Goal: Task Accomplishment & Management: Manage account settings

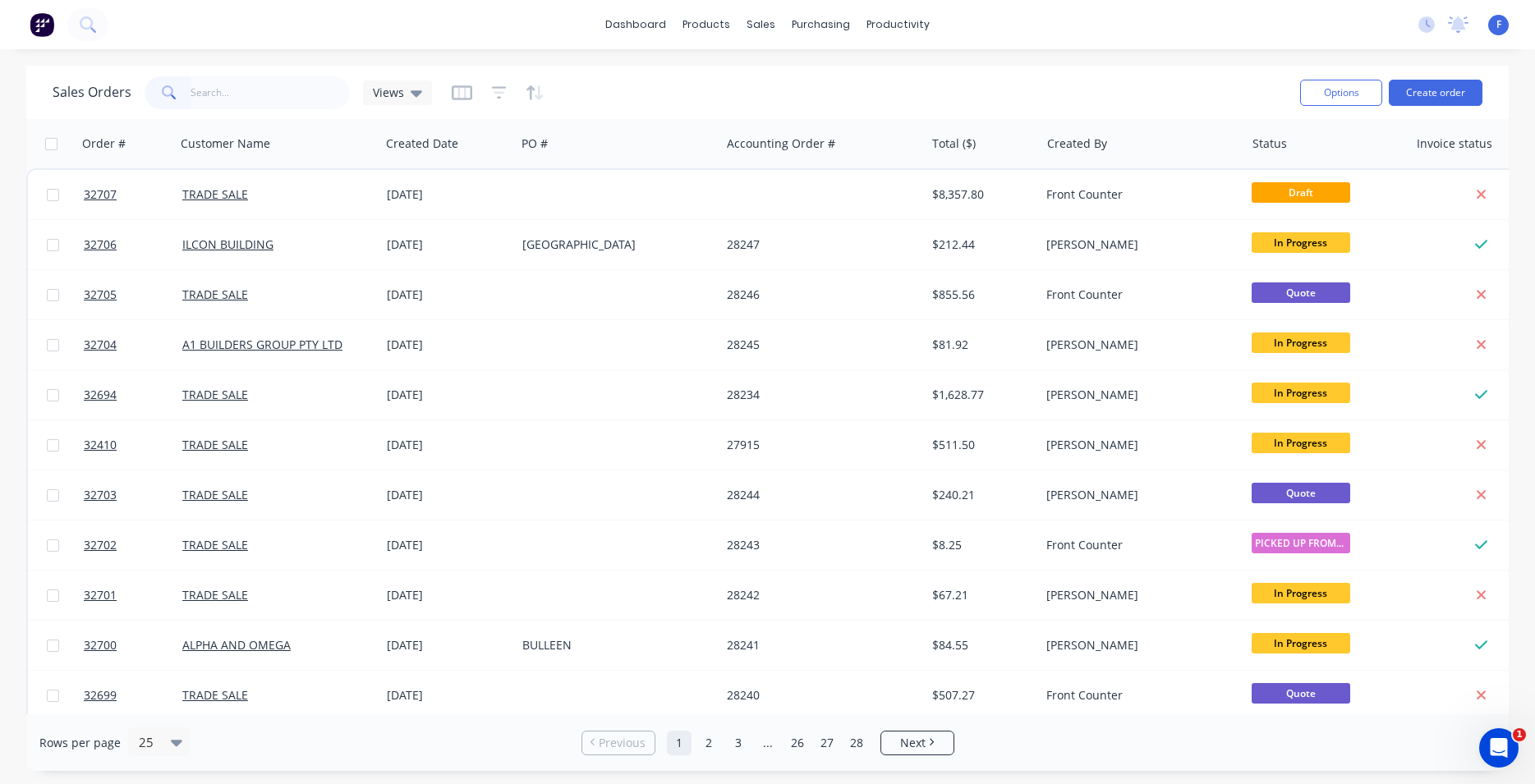
click at [232, 99] on input "text" at bounding box center [270, 93] width 160 height 33
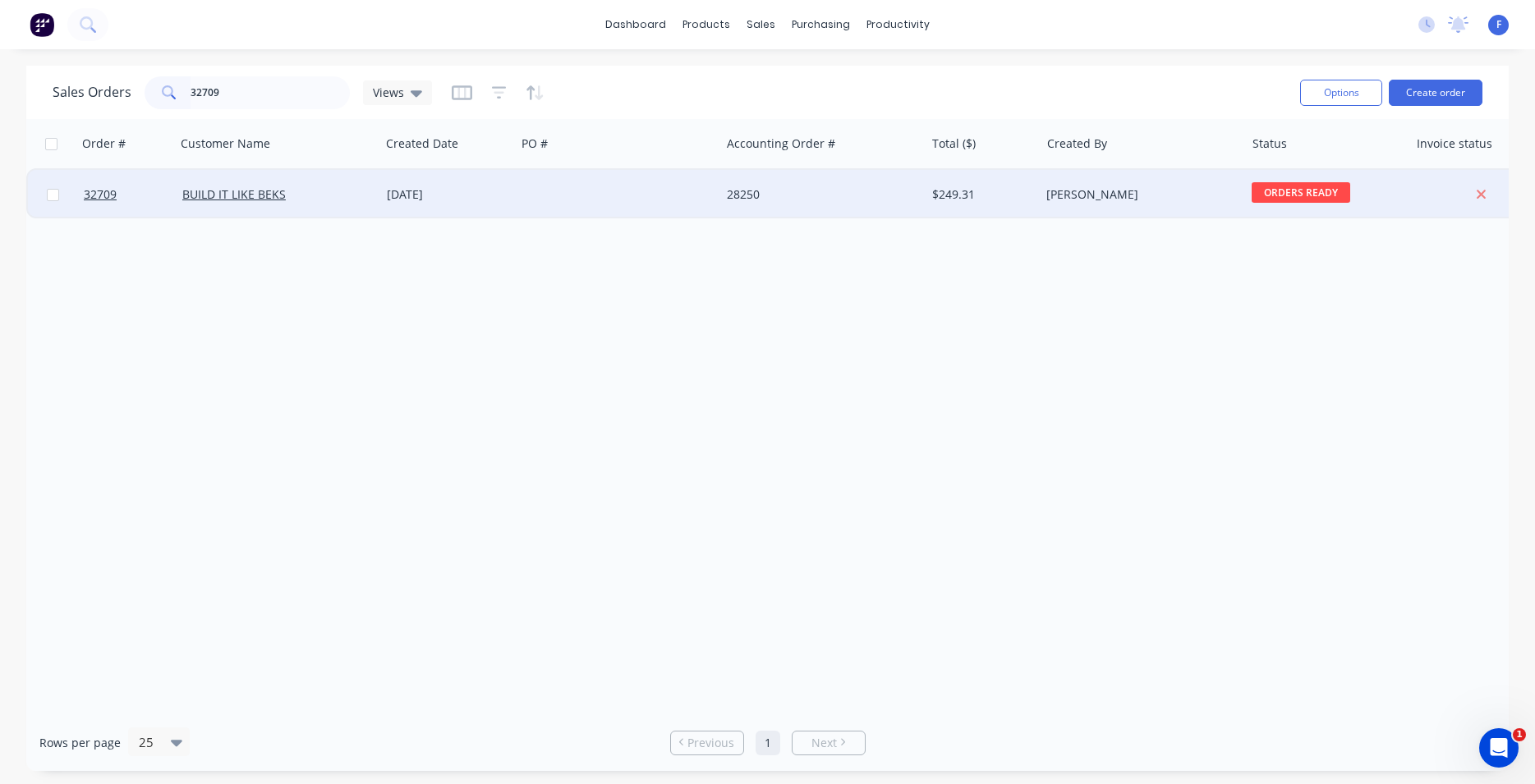
type input "32709"
click at [574, 187] on div at bounding box center [619, 193] width 205 height 49
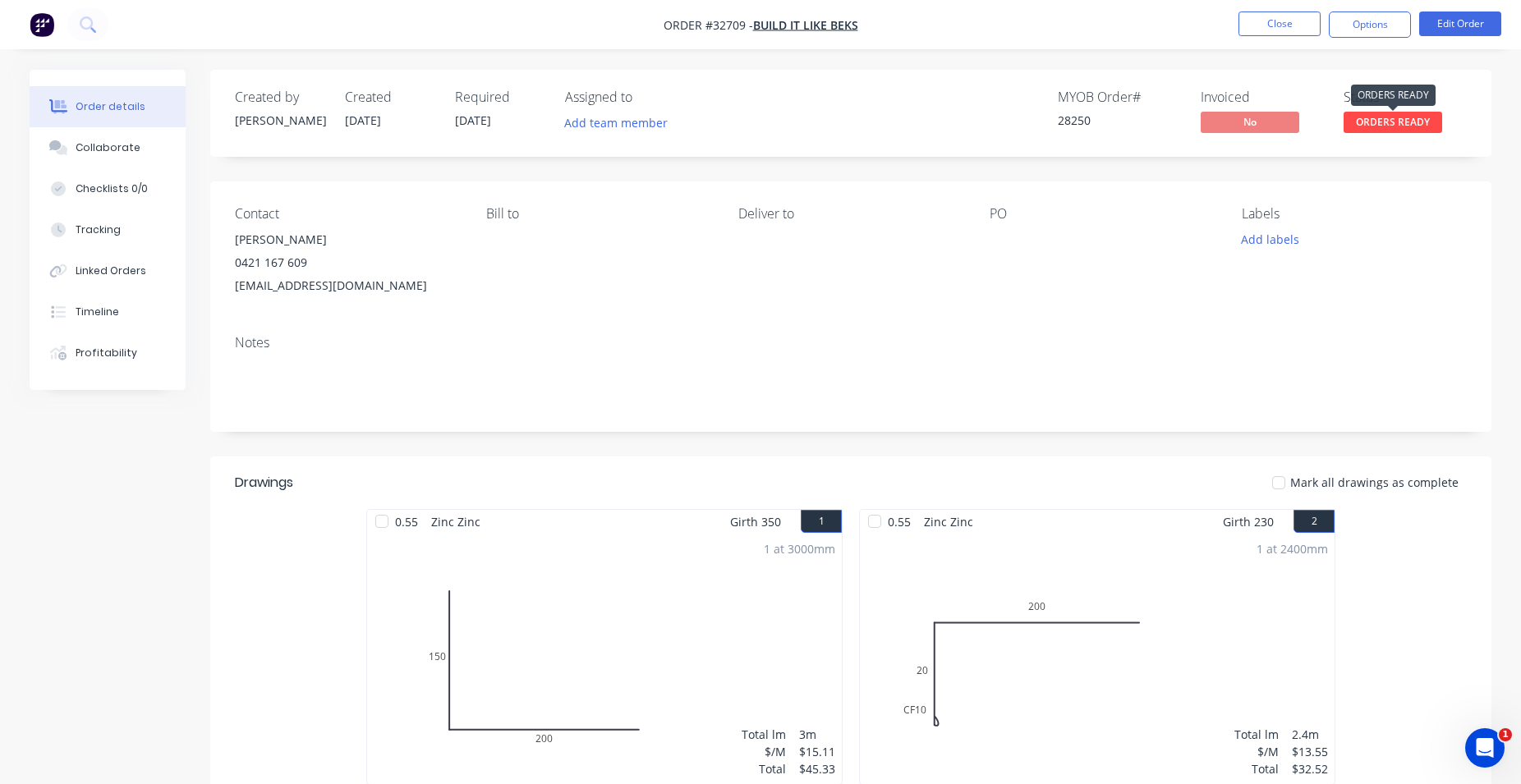
click at [1401, 122] on span "ORDERS READY" at bounding box center [1393, 122] width 99 height 20
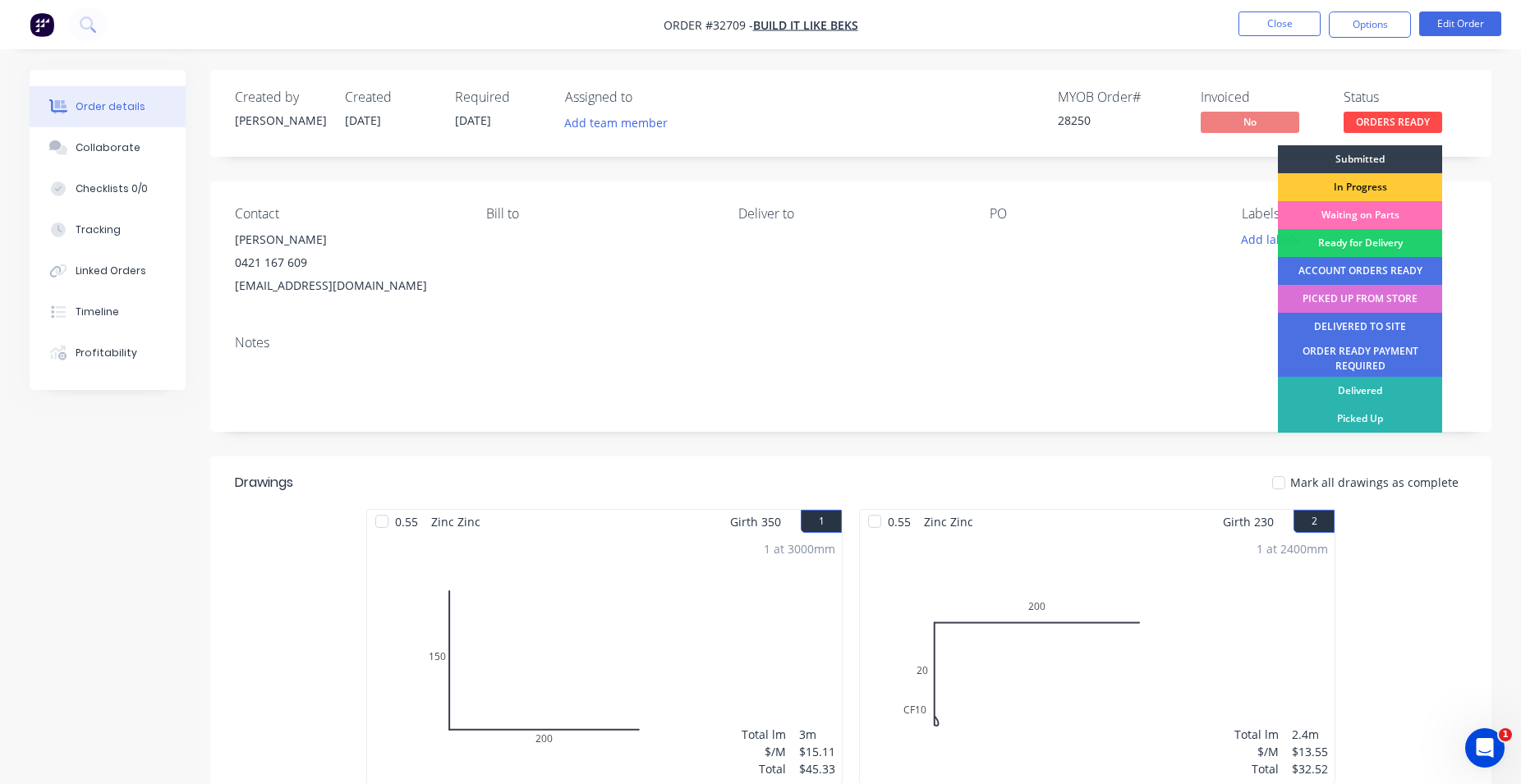
click at [1371, 299] on div "PICKED UP FROM STORE" at bounding box center [1359, 299] width 164 height 28
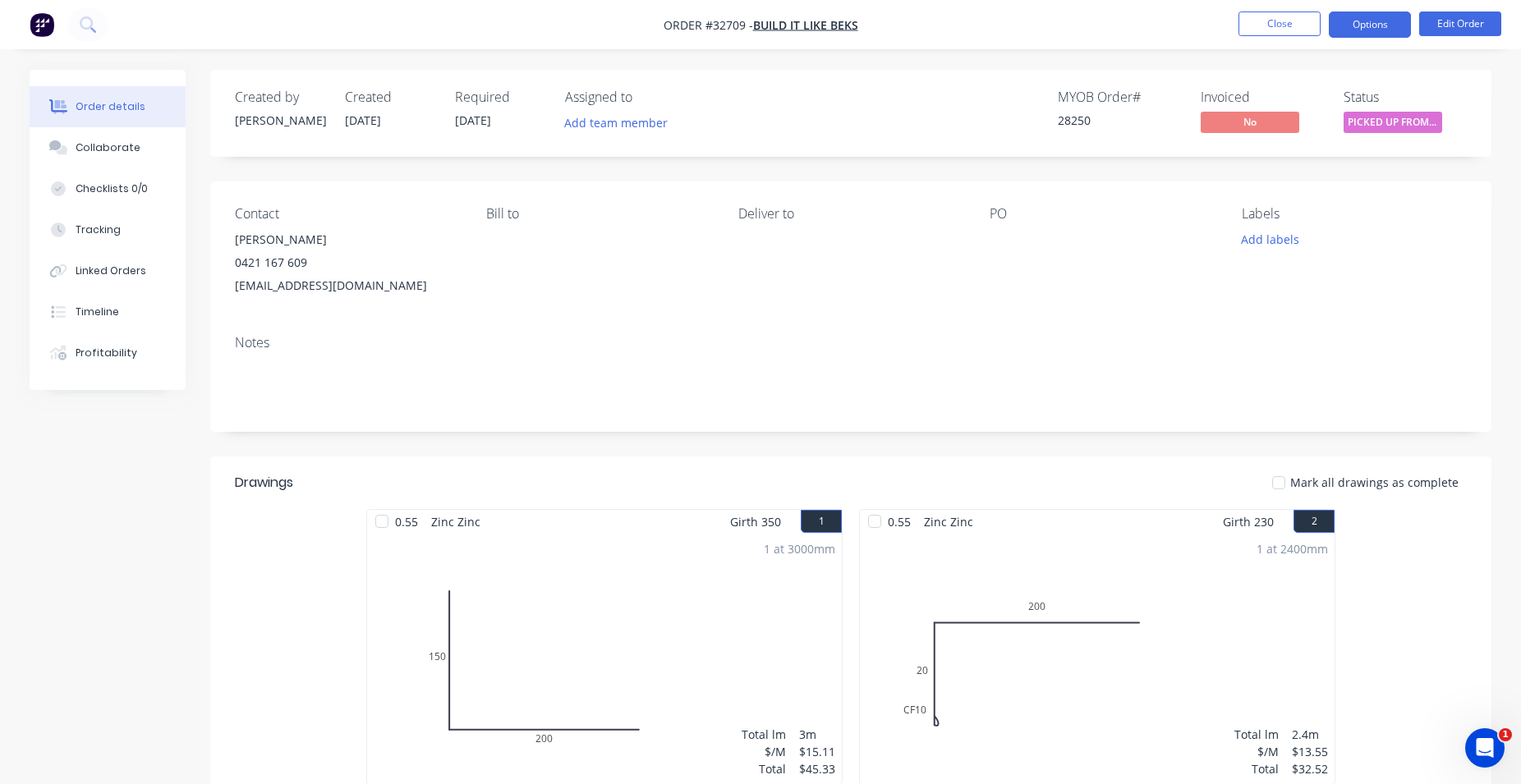
click at [1352, 21] on button "Options" at bounding box center [1370, 24] width 82 height 26
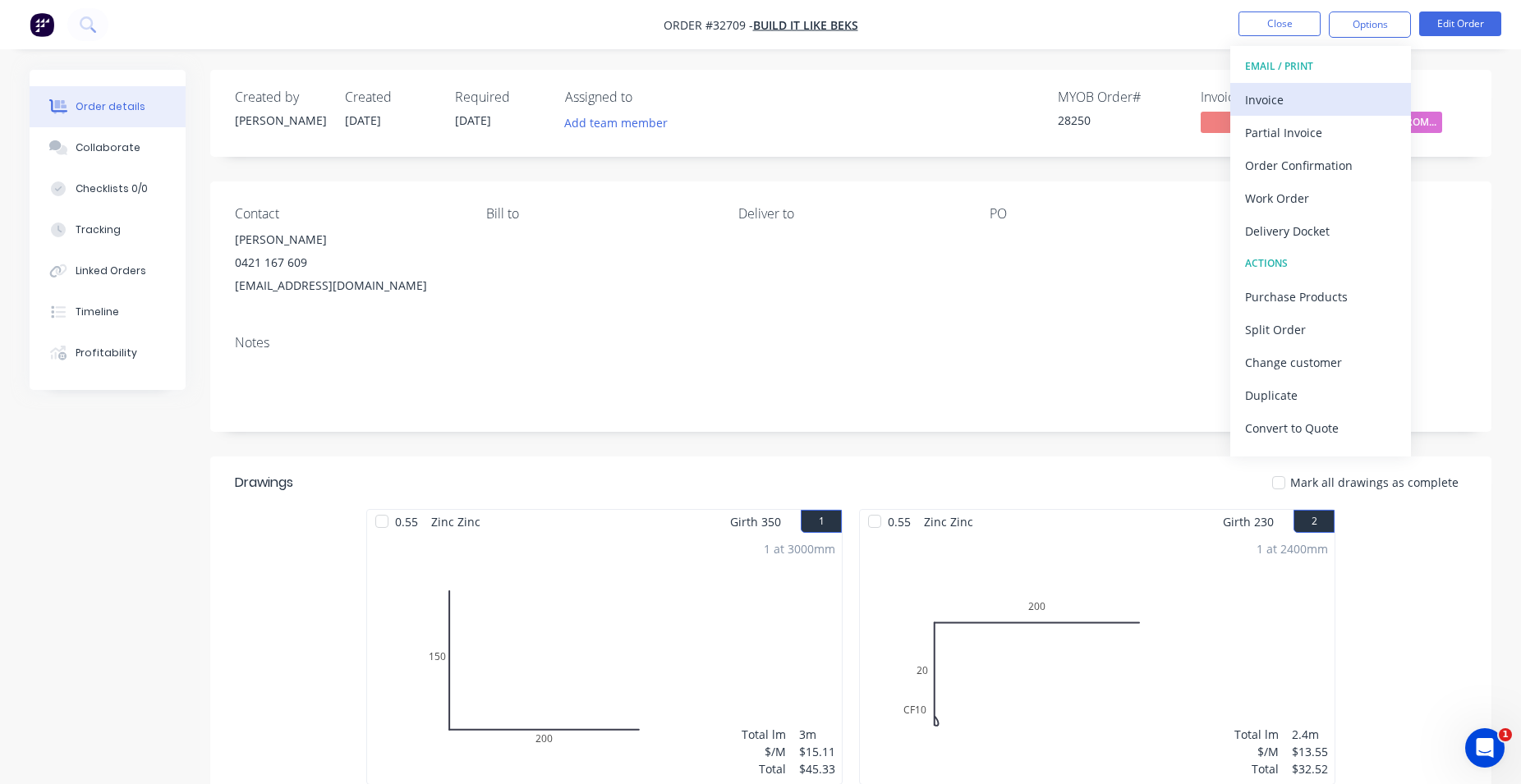
click at [1281, 98] on div "Invoice" at bounding box center [1321, 100] width 151 height 24
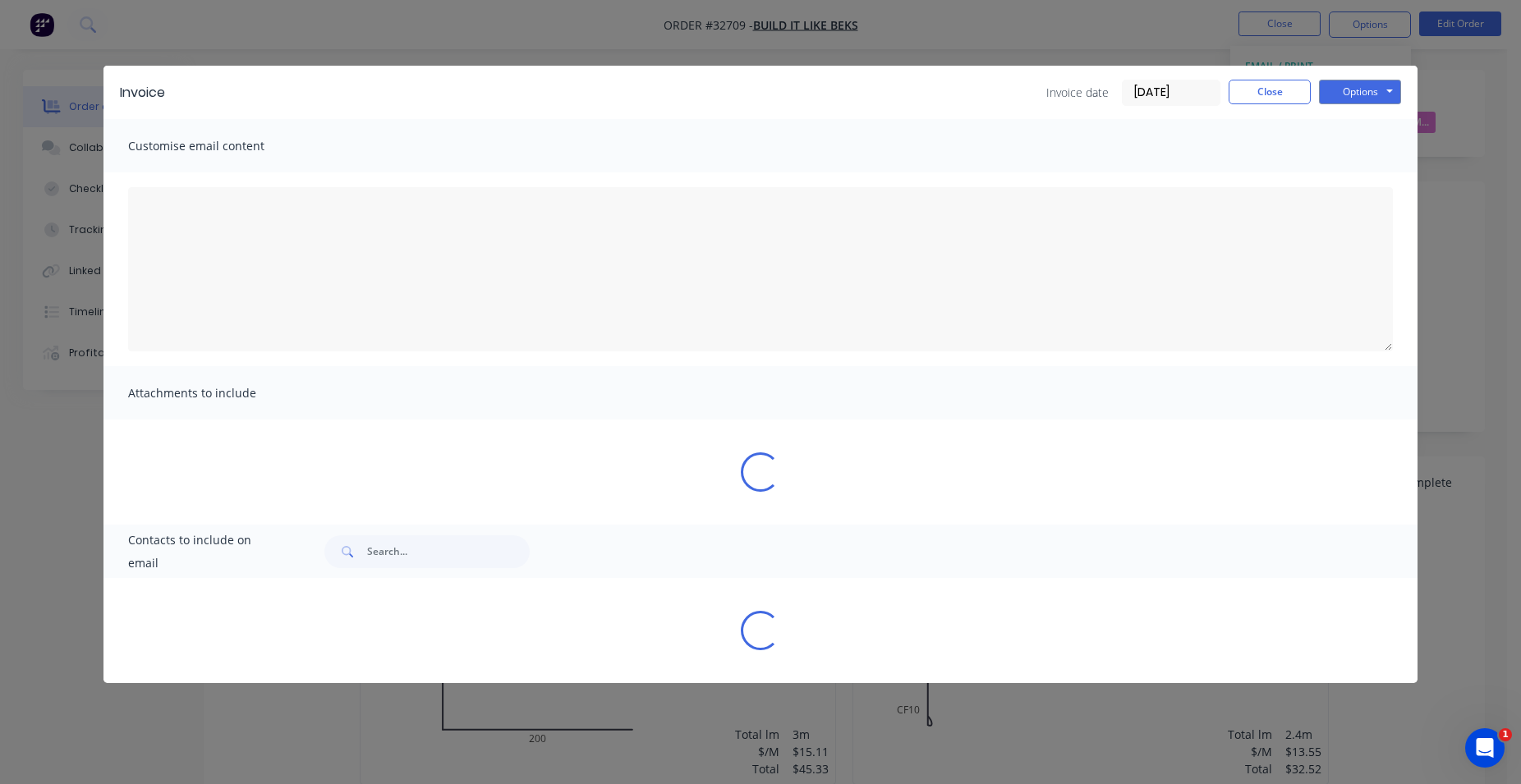
type textarea "A PDF copy of the order has been attached to this email. To view your order onl…"
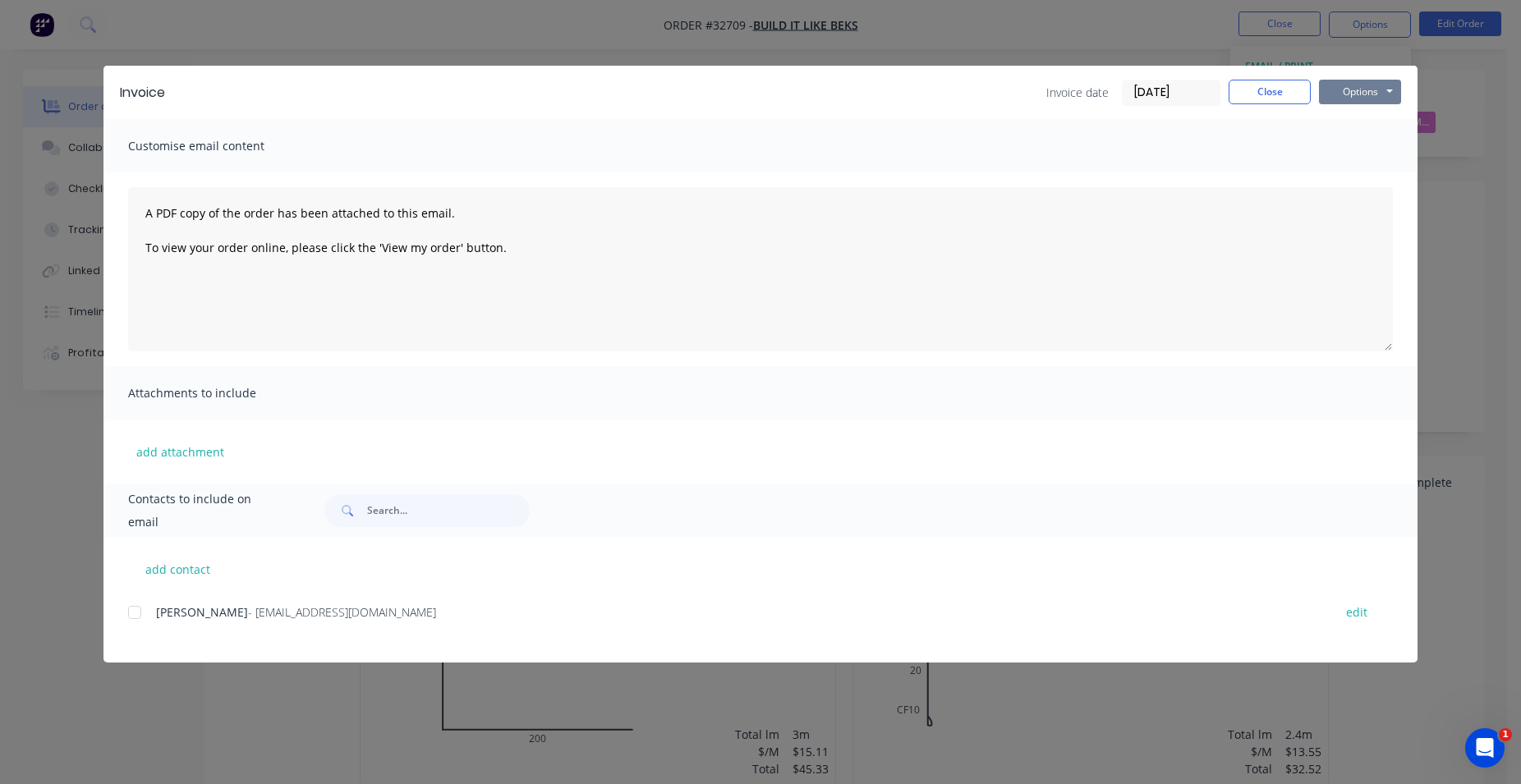
click at [1340, 93] on button "Options" at bounding box center [1360, 92] width 82 height 25
click at [1382, 156] on button "Print" at bounding box center [1372, 148] width 105 height 27
click at [1266, 98] on button "Close" at bounding box center [1270, 92] width 82 height 25
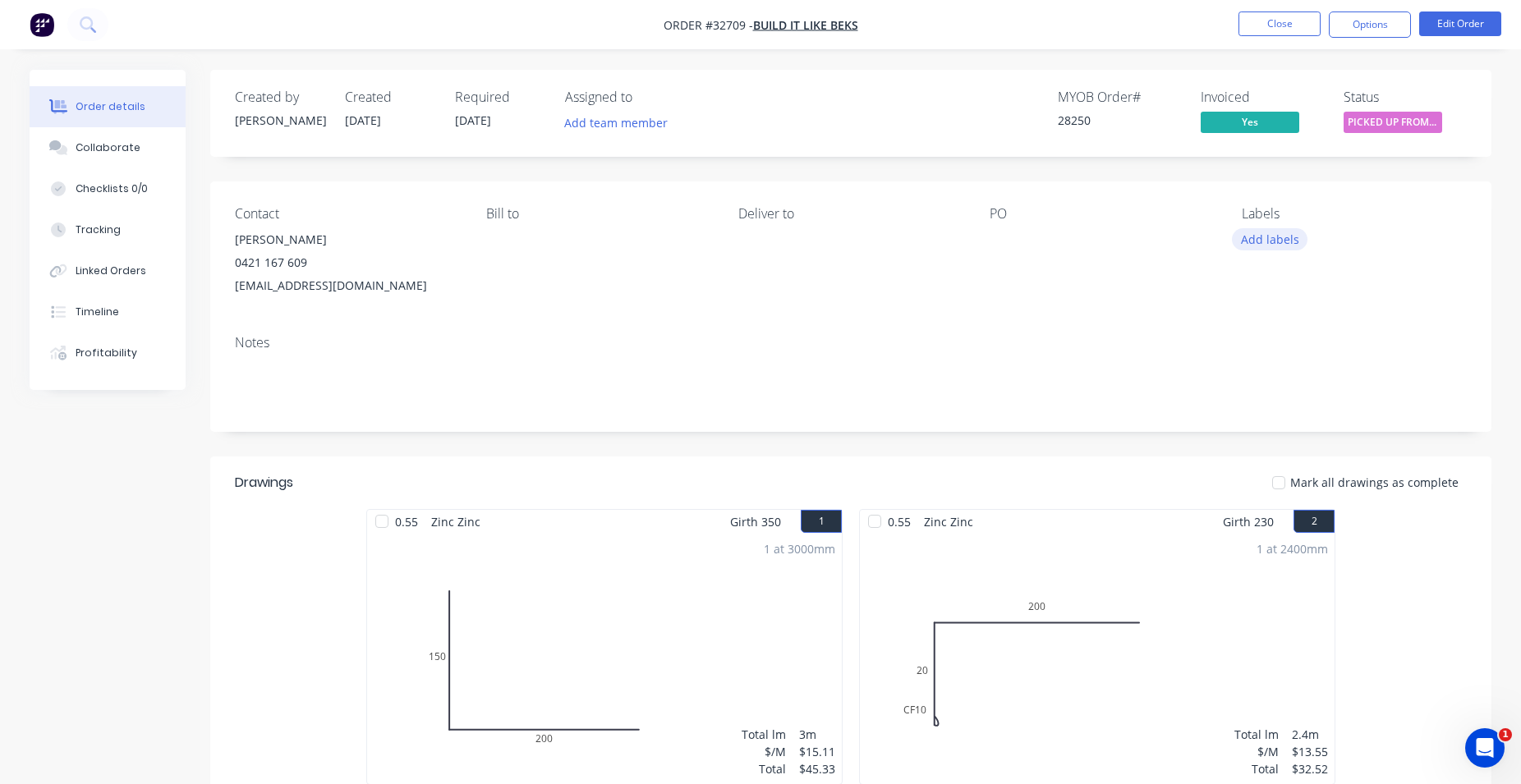
click at [1294, 245] on button "Add labels" at bounding box center [1269, 238] width 76 height 22
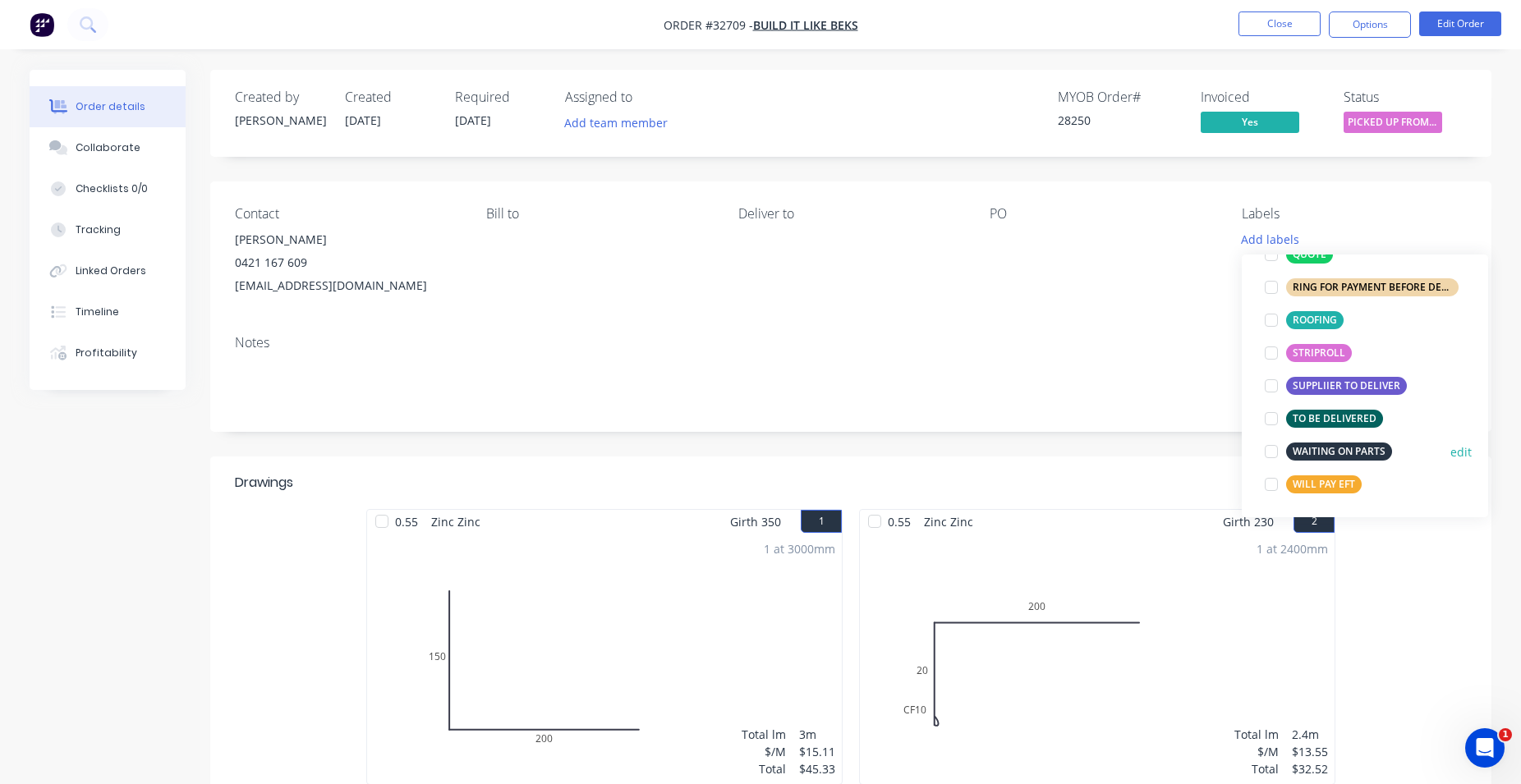
scroll to position [409, 0]
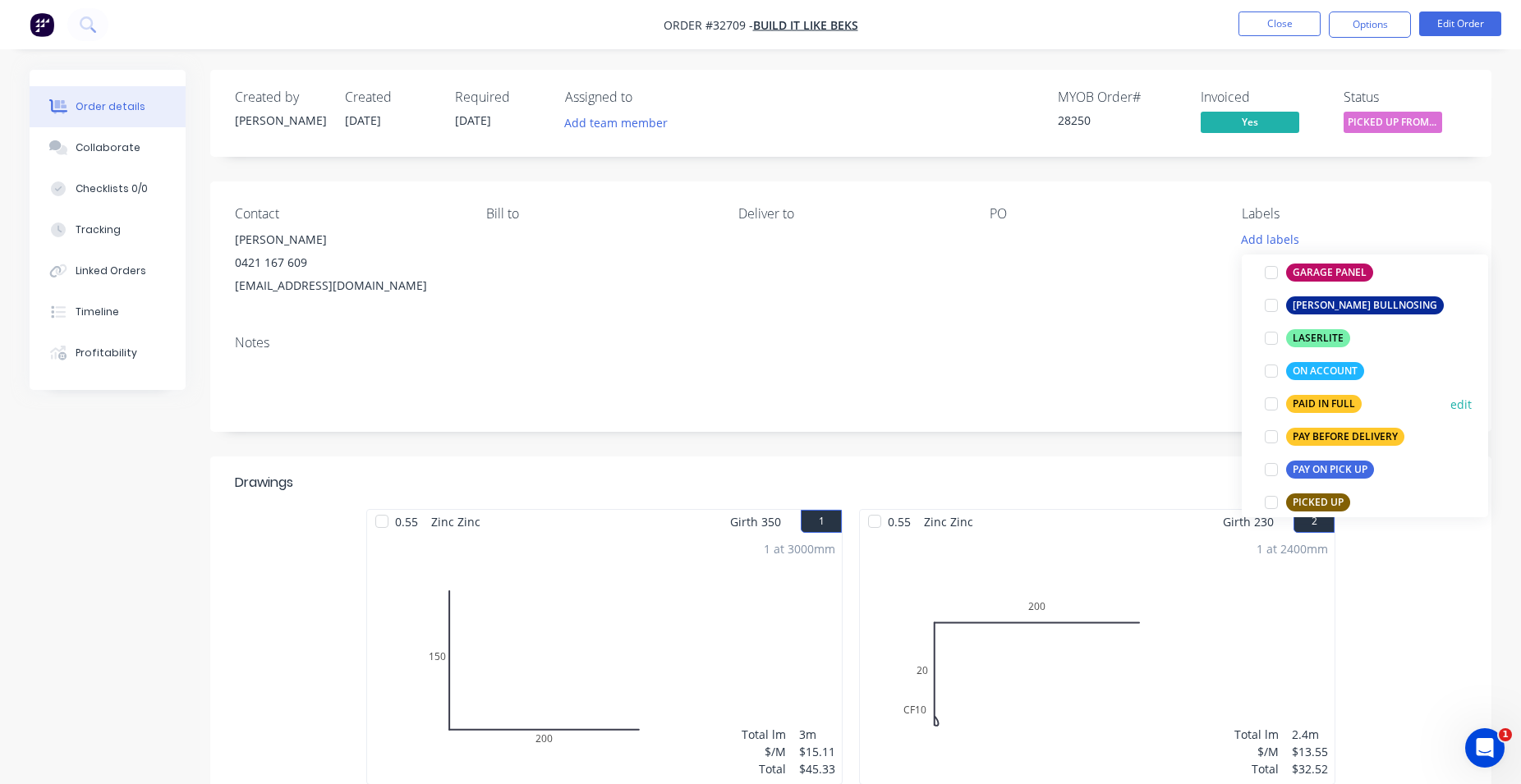
click at [1334, 399] on div "PAID IN FULL" at bounding box center [1324, 403] width 76 height 18
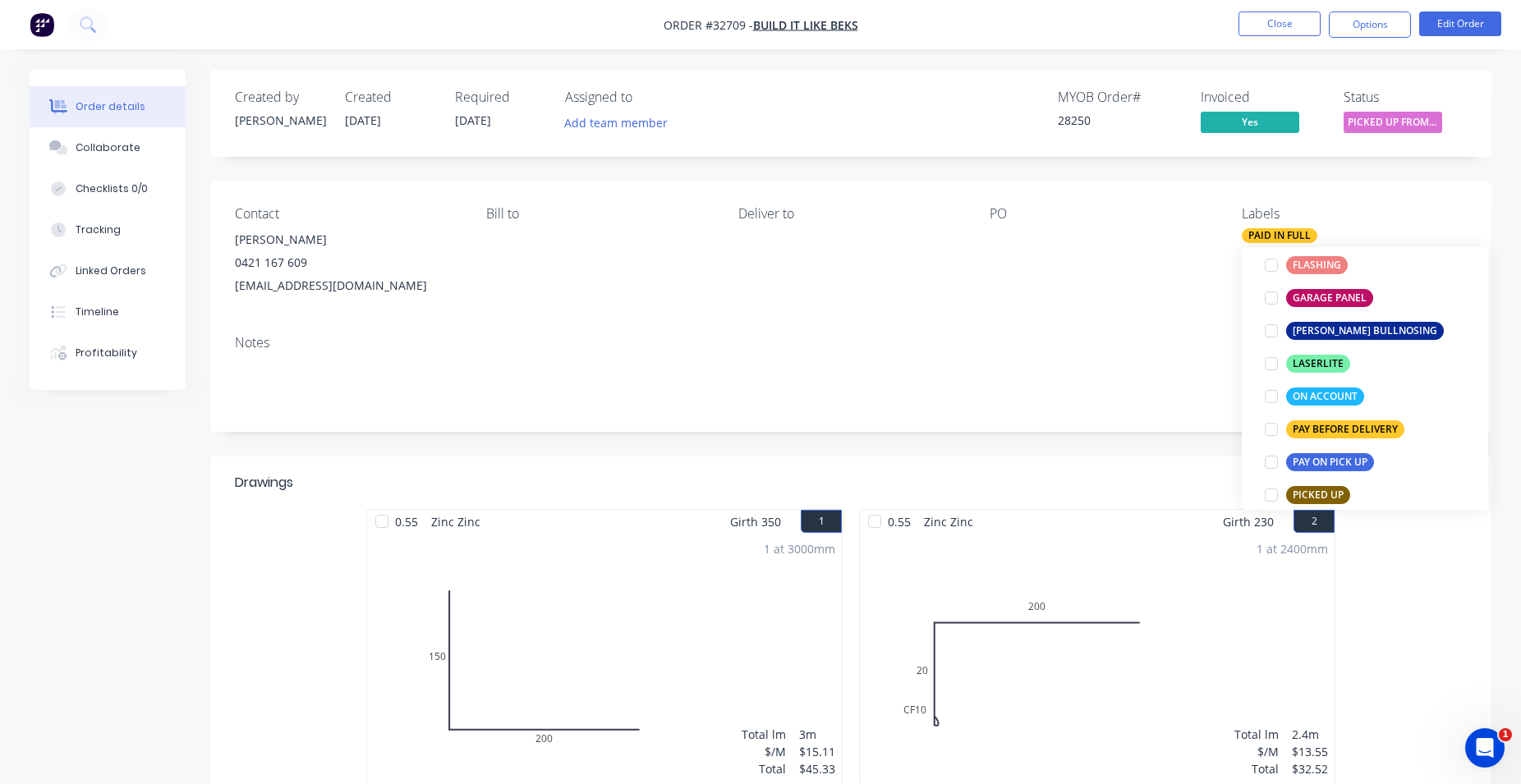
scroll to position [0, 0]
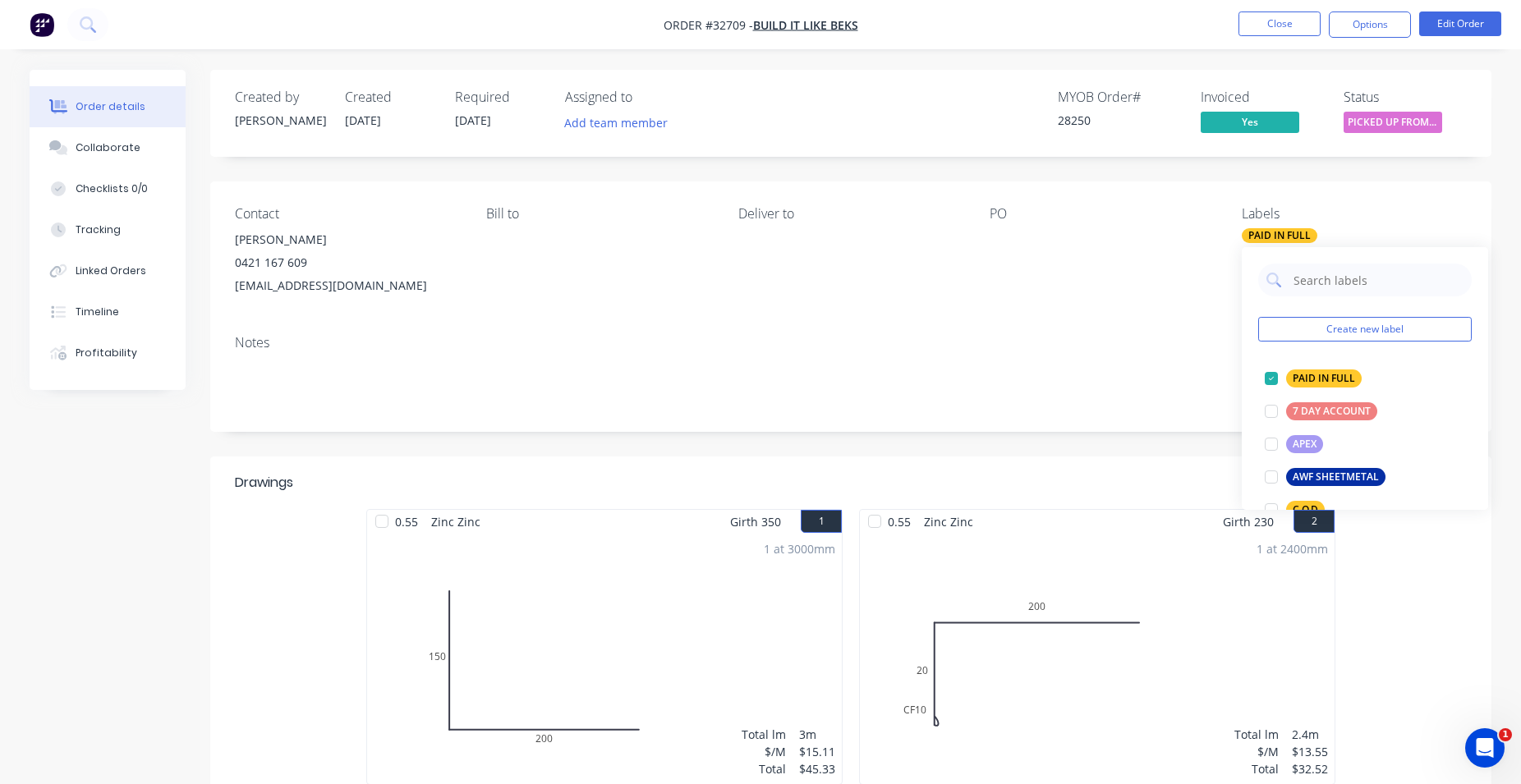
click at [1129, 281] on div "PO" at bounding box center [1101, 251] width 225 height 91
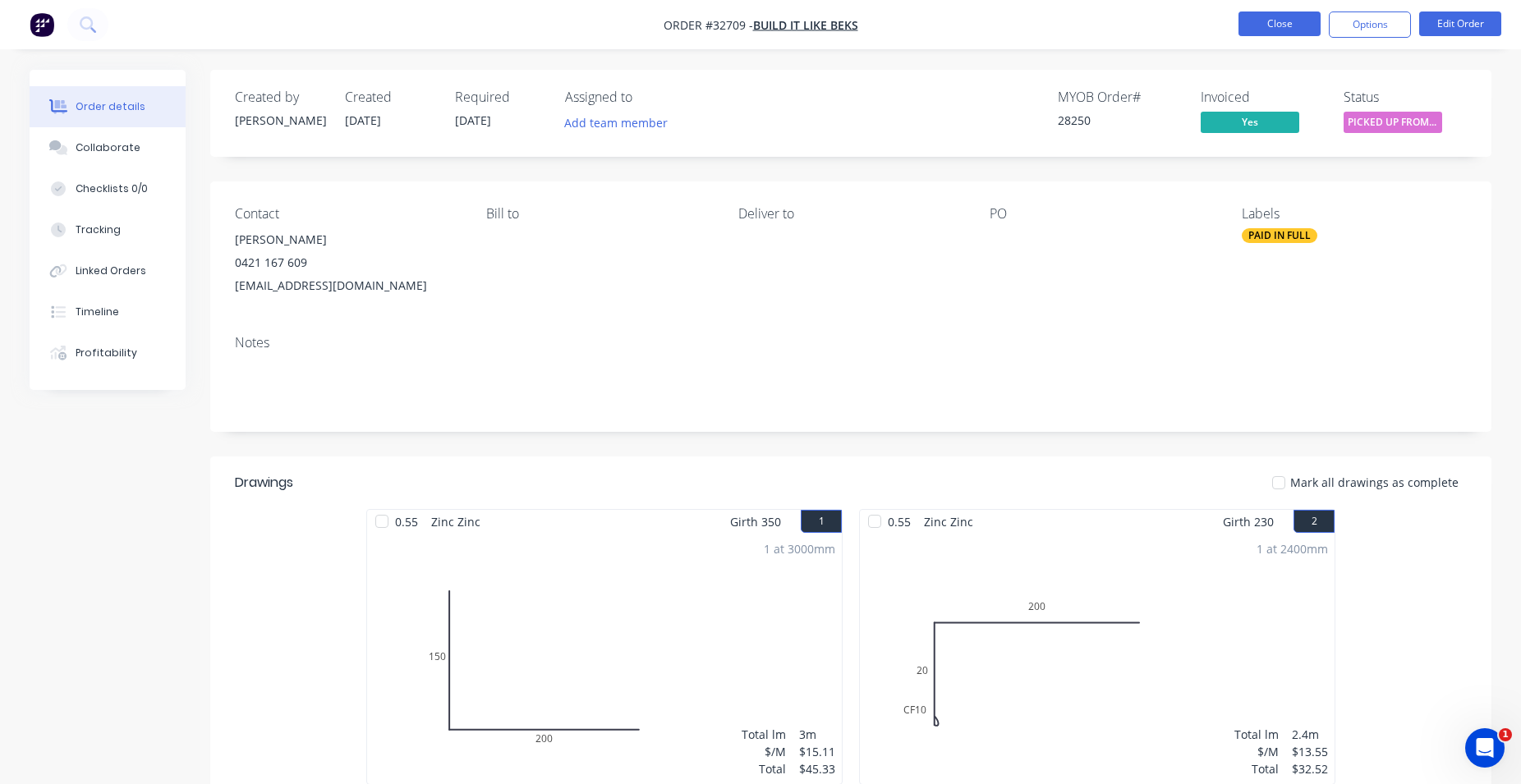
click at [1254, 14] on button "Close" at bounding box center [1280, 24] width 82 height 25
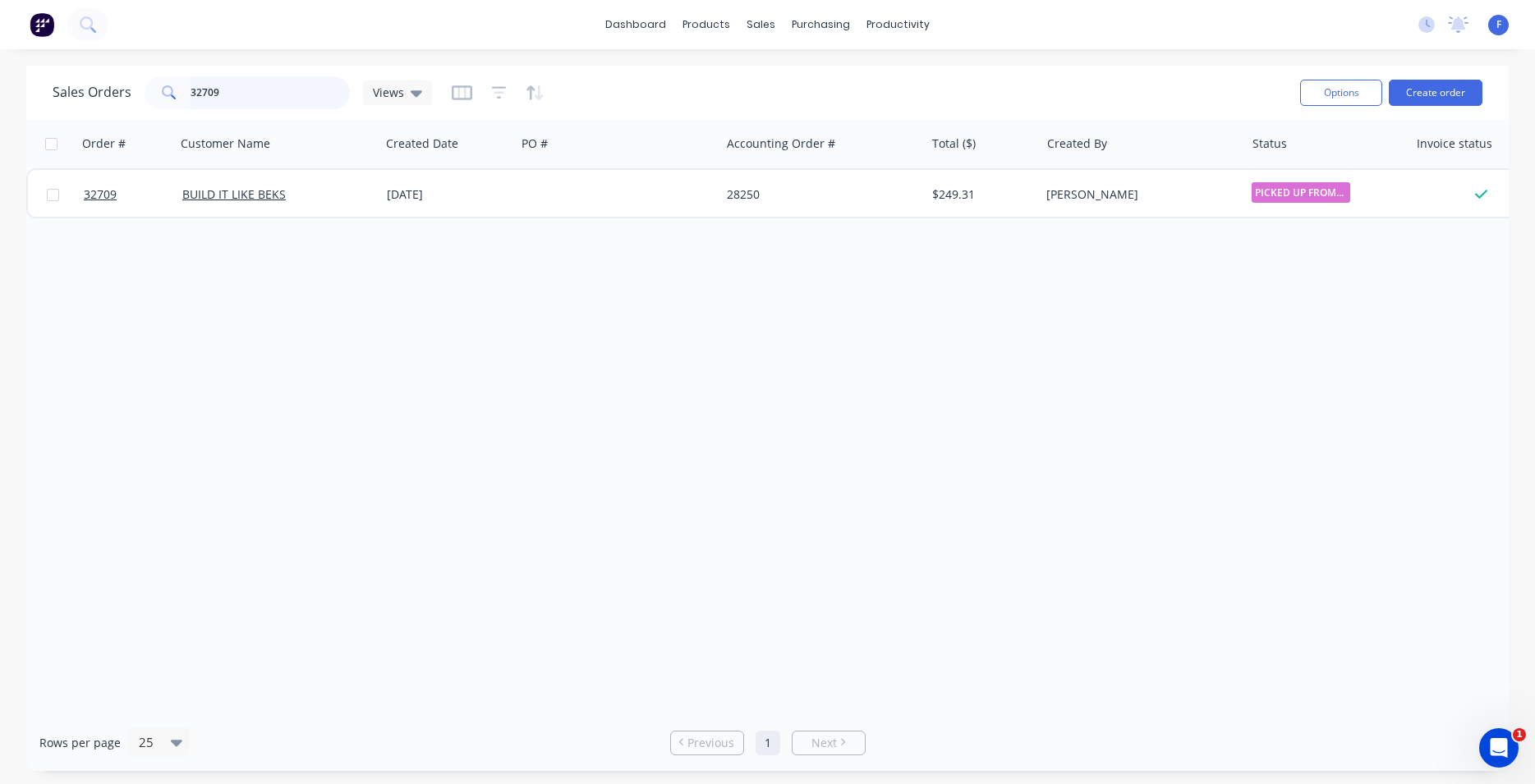
click at [249, 90] on input "32709" at bounding box center [270, 93] width 160 height 33
type input "3"
click at [43, 25] on img at bounding box center [42, 25] width 25 height 25
